Goal: Navigation & Orientation: Find specific page/section

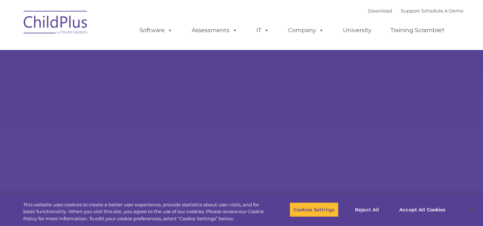
type input ""
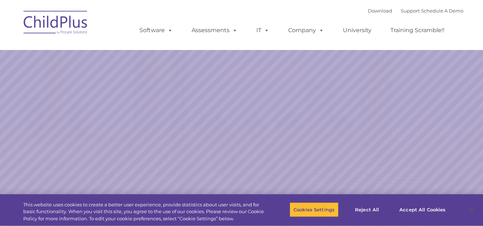
select select "MEDIUM"
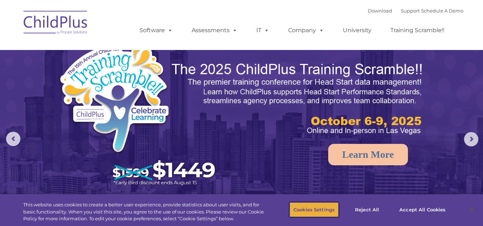
click at [324, 207] on button "Cookies Settings" at bounding box center [313, 209] width 49 height 15
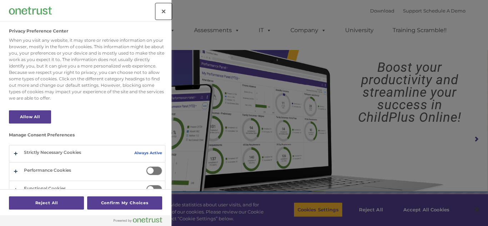
click at [164, 16] on button "Close" at bounding box center [164, 12] width 16 height 16
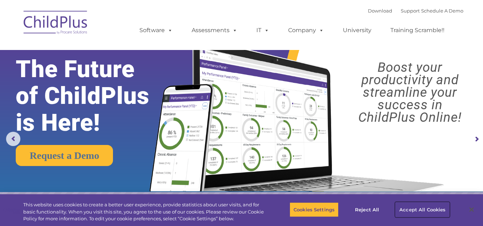
click at [414, 211] on button "Accept All Cookies" at bounding box center [422, 209] width 54 height 15
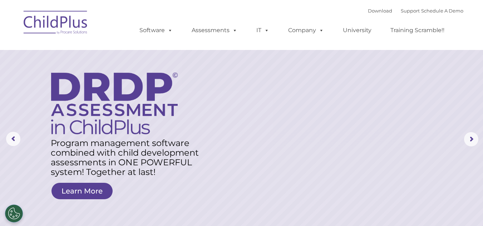
click at [80, 28] on img at bounding box center [55, 24] width 71 height 36
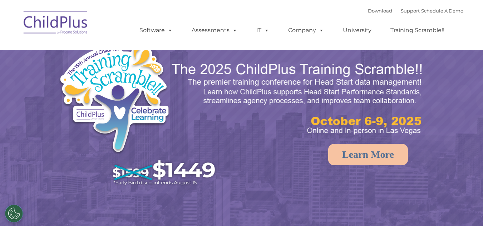
select select "MEDIUM"
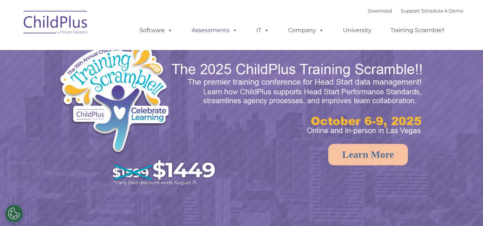
select select "MEDIUM"
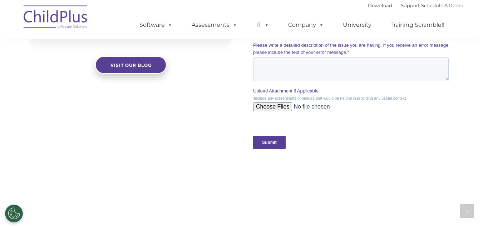
scroll to position [706, 0]
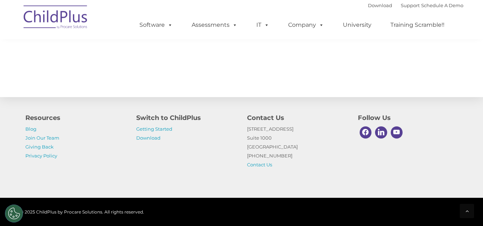
scroll to position [812, 0]
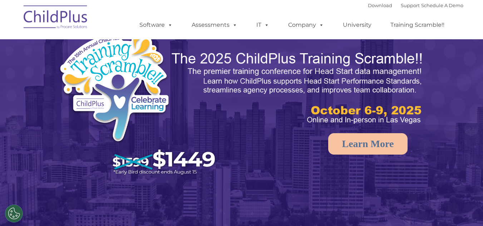
click at [128, 118] on img at bounding box center [139, 105] width 162 height 150
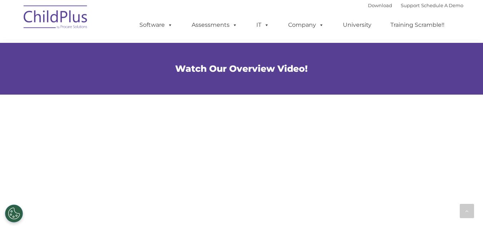
scroll to position [385, 0]
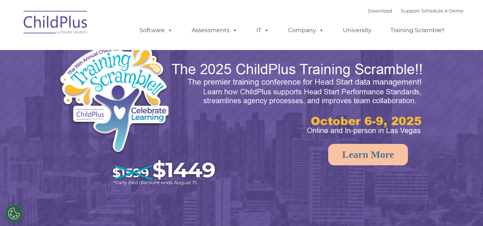
select select "MEDIUM"
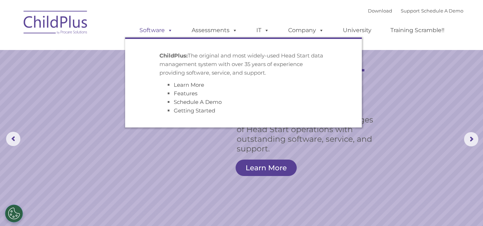
click at [167, 28] on span at bounding box center [169, 30] width 8 height 7
